Goal: Check status: Check status

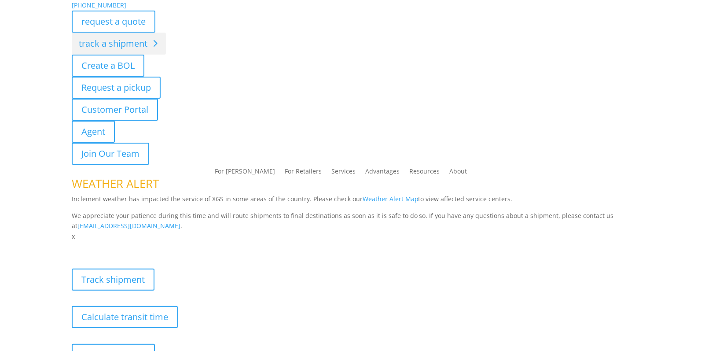
click at [128, 39] on link "track a shipment" at bounding box center [119, 44] width 94 height 22
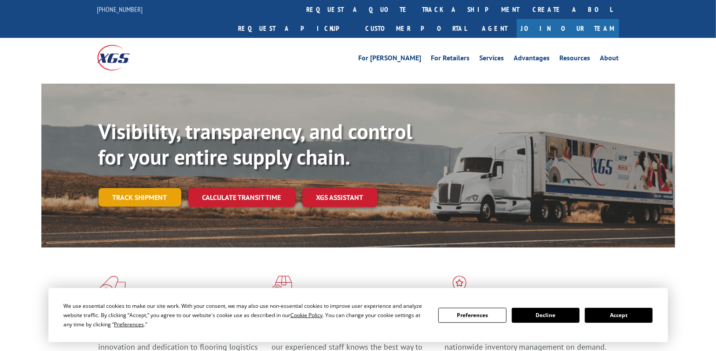
click at [123, 188] on link "Track shipment" at bounding box center [140, 197] width 83 height 18
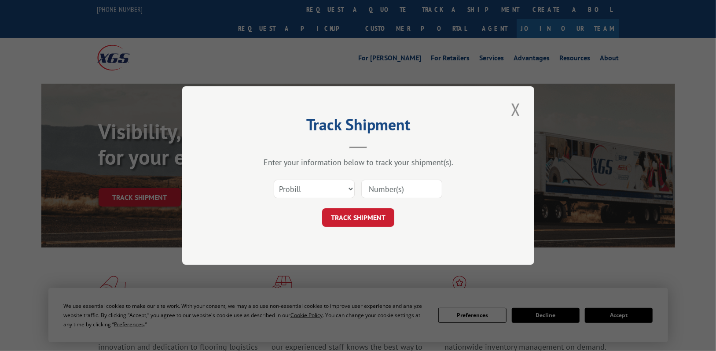
click at [380, 190] on input at bounding box center [401, 189] width 81 height 18
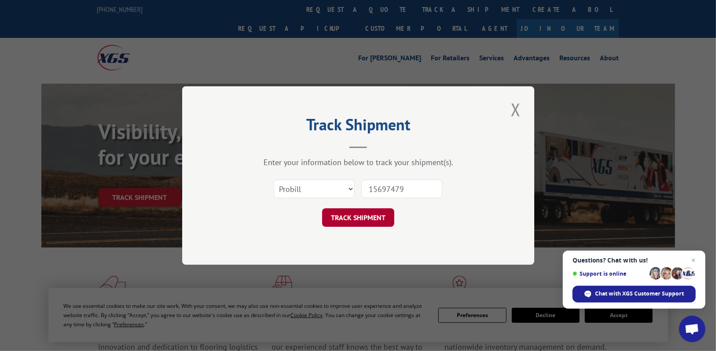
type input "15697479"
click at [367, 224] on button "TRACK SHIPMENT" at bounding box center [358, 217] width 72 height 18
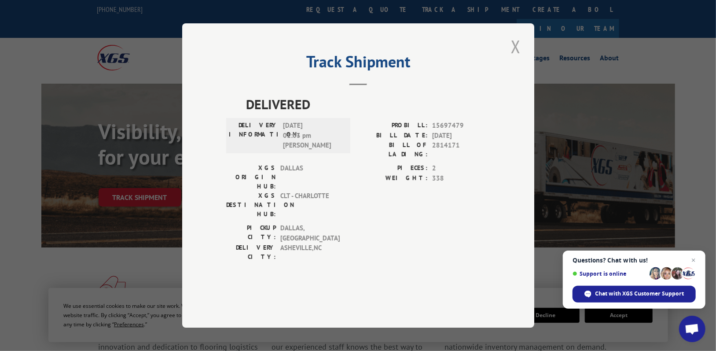
click at [519, 59] on button "Close modal" at bounding box center [515, 46] width 15 height 24
